Goal: Task Accomplishment & Management: Manage account settings

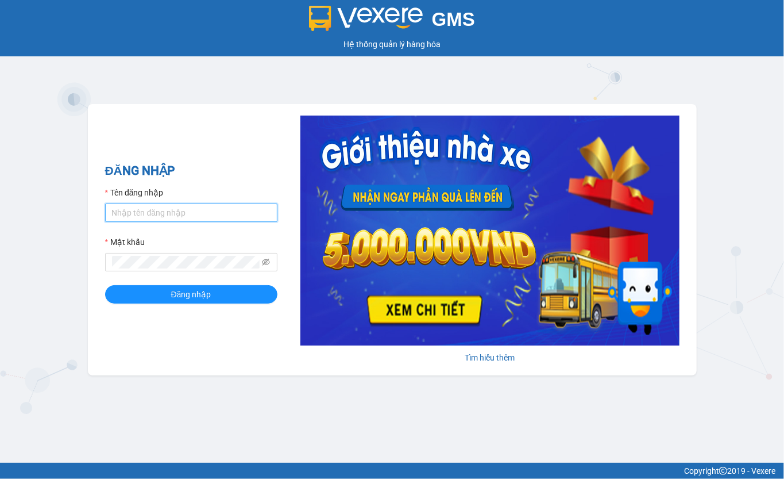
click at [166, 212] on input "Tên đăng nhập" at bounding box center [191, 212] width 172 height 18
type input "maiphuong.lienhung"
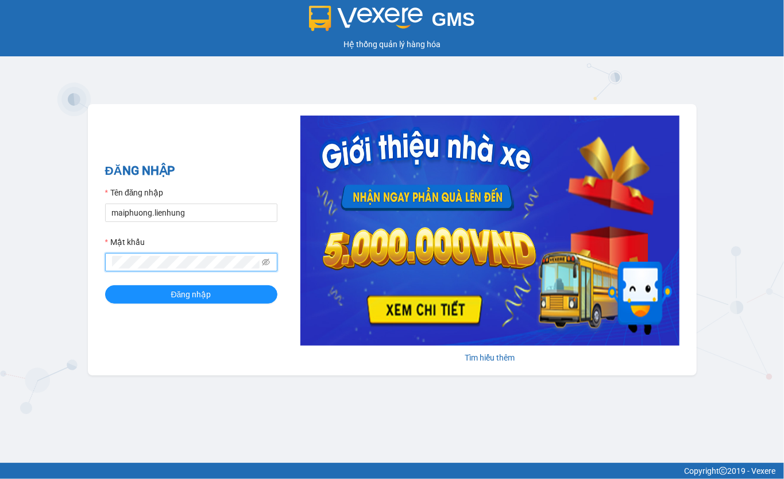
click at [105, 285] on button "Đăng nhập" at bounding box center [191, 294] width 172 height 18
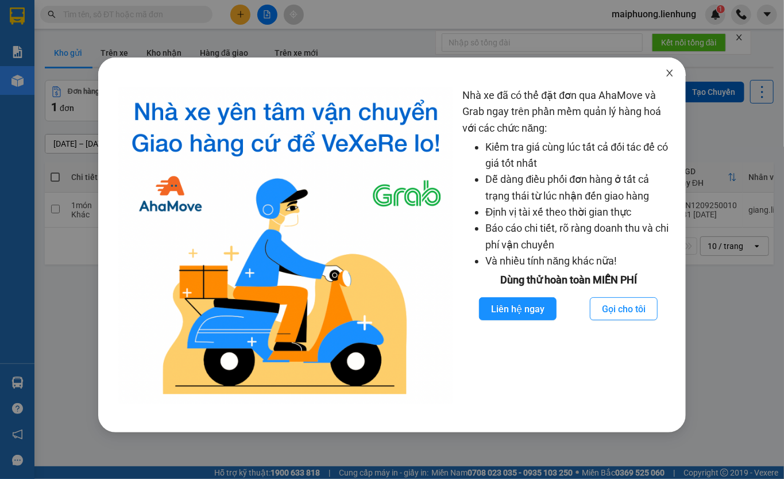
click at [667, 72] on icon "close" at bounding box center [669, 72] width 9 height 9
